Goal: Information Seeking & Learning: Check status

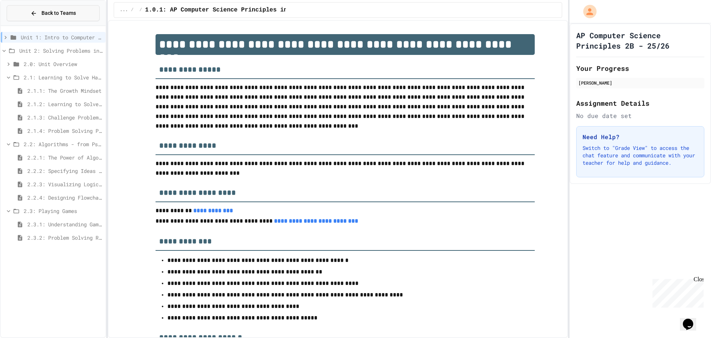
click at [85, 10] on button "Back to Teams" at bounding box center [53, 13] width 93 height 16
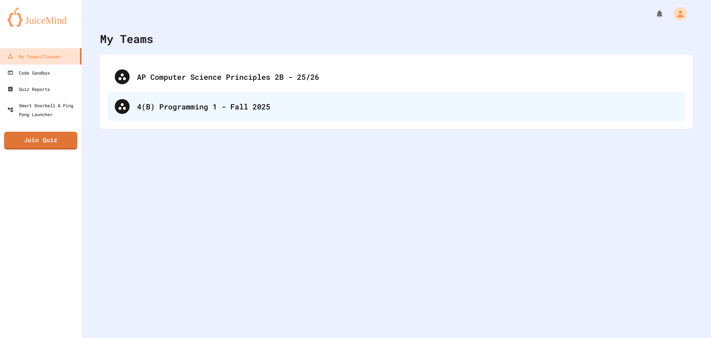
click at [166, 106] on div "4(B) Programming 1 - Fall 2025" at bounding box center [407, 106] width 541 height 11
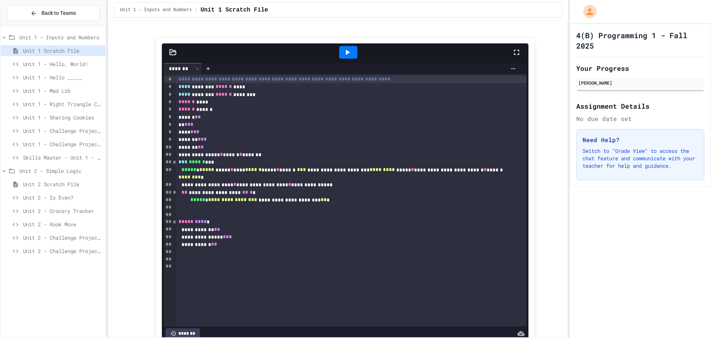
click at [51, 198] on span "Unit 2 - Is Even?" at bounding box center [63, 197] width 80 height 8
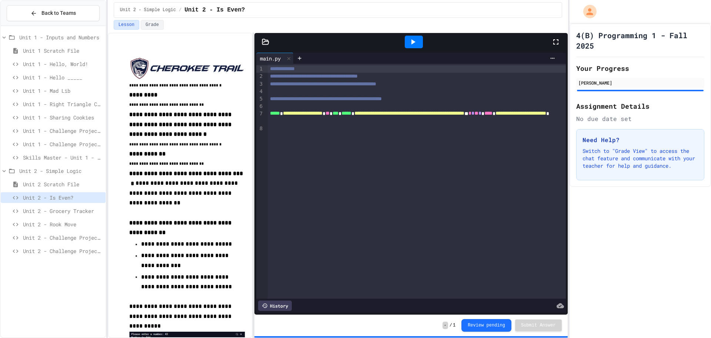
click at [557, 45] on icon at bounding box center [556, 41] width 9 height 9
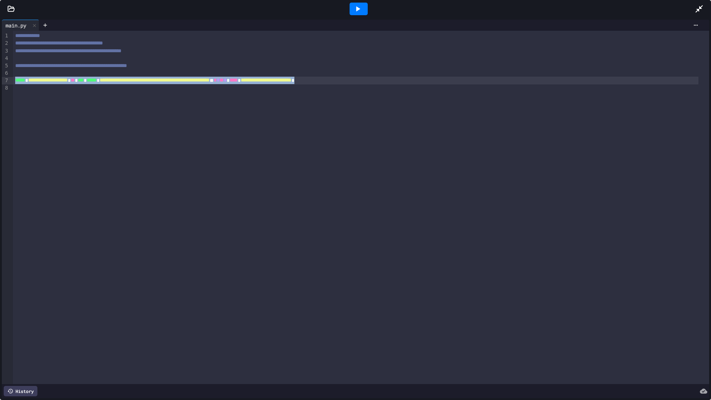
drag, startPoint x: 460, startPoint y: 73, endPoint x: 13, endPoint y: 83, distance: 447.0
click at [13, 83] on div "**********" at bounding box center [356, 80] width 686 height 7
click at [284, 231] on div "**********" at bounding box center [361, 208] width 697 height 354
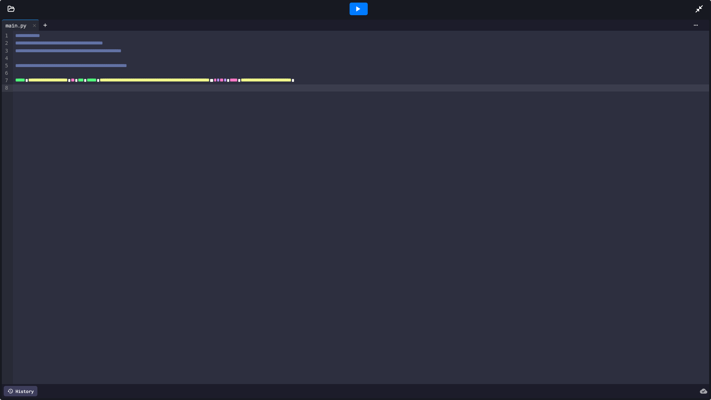
click at [110, 62] on div "**********" at bounding box center [361, 65] width 697 height 7
click at [99, 59] on div at bounding box center [361, 58] width 697 height 7
click at [699, 4] on icon at bounding box center [699, 8] width 9 height 9
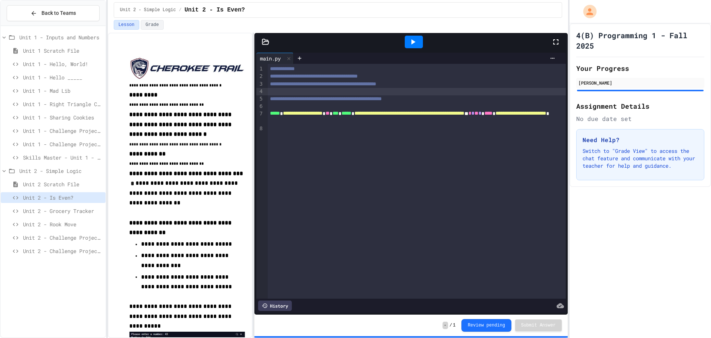
click at [62, 79] on span "Unit 1 - Hello _____" at bounding box center [63, 77] width 80 height 8
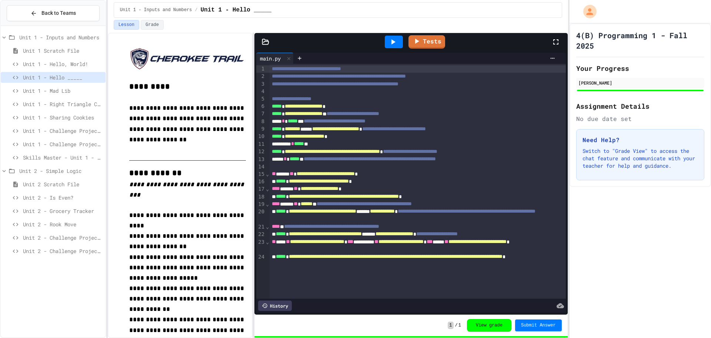
click at [77, 69] on div "Unit 1 - Hello, World!" at bounding box center [53, 64] width 105 height 11
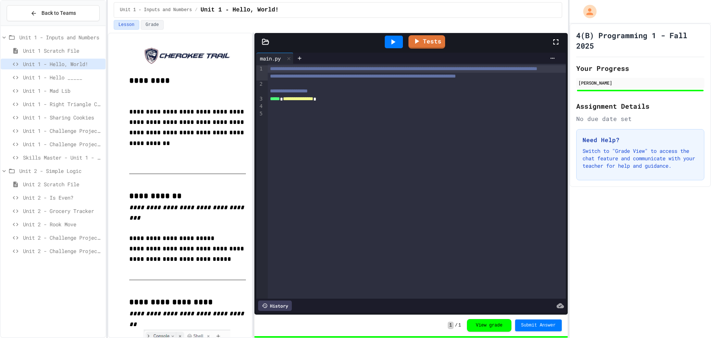
click at [73, 95] on div "Unit 1 - Mad Lib" at bounding box center [53, 90] width 105 height 11
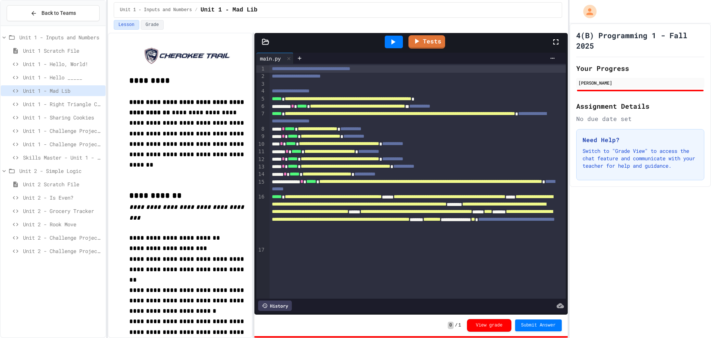
click at [72, 109] on div "Unit 1 - Right Triangle Calculator" at bounding box center [53, 104] width 105 height 11
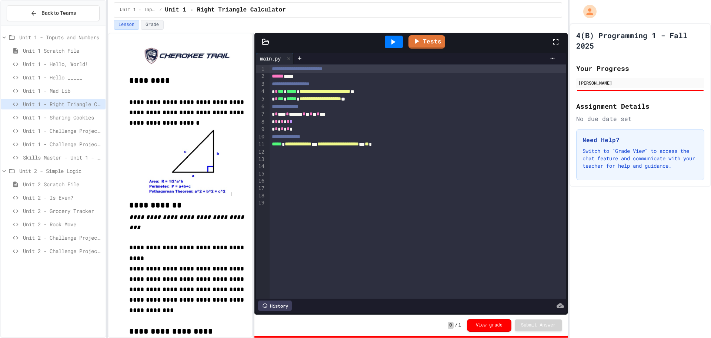
click at [75, 116] on span "Unit 1 - Sharing Cookies" at bounding box center [63, 117] width 80 height 8
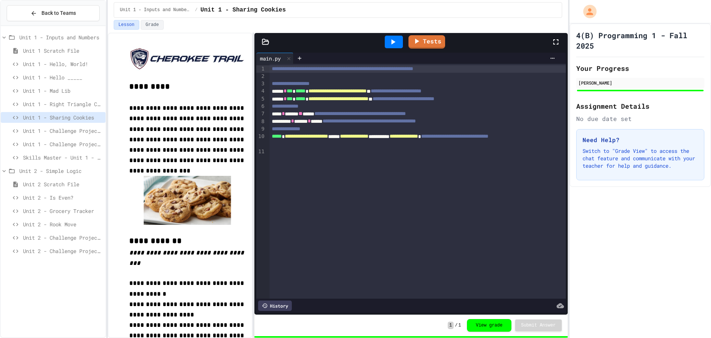
click at [61, 201] on div "Unit 2 - Is Even?" at bounding box center [53, 197] width 105 height 11
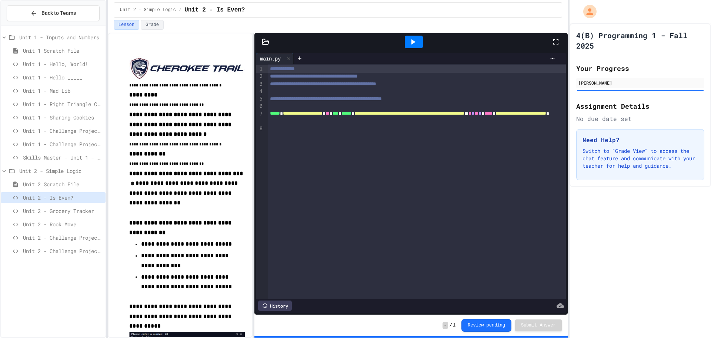
click at [66, 213] on span "Unit 2 - Grocery Tracker" at bounding box center [63, 211] width 80 height 8
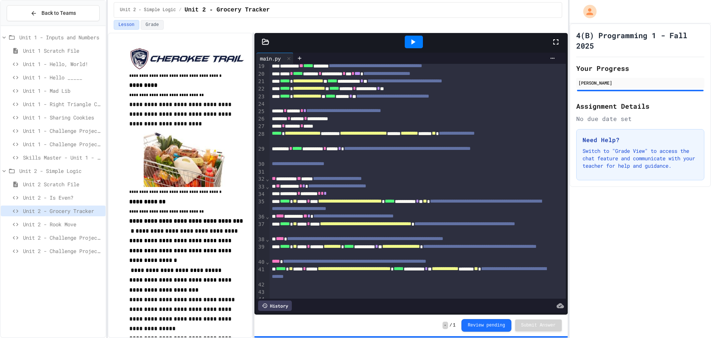
scroll to position [162, 0]
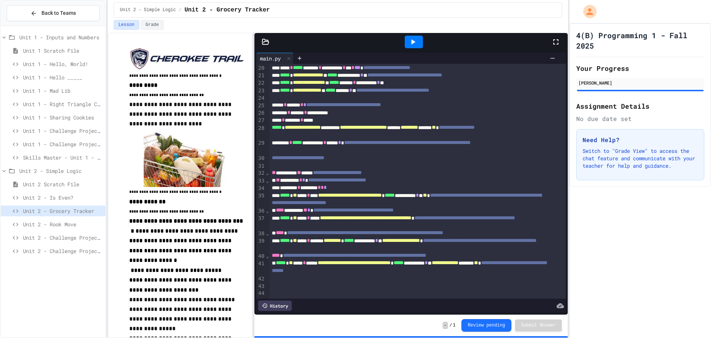
click at [41, 227] on span "Unit 2 - Rook Move" at bounding box center [63, 224] width 80 height 8
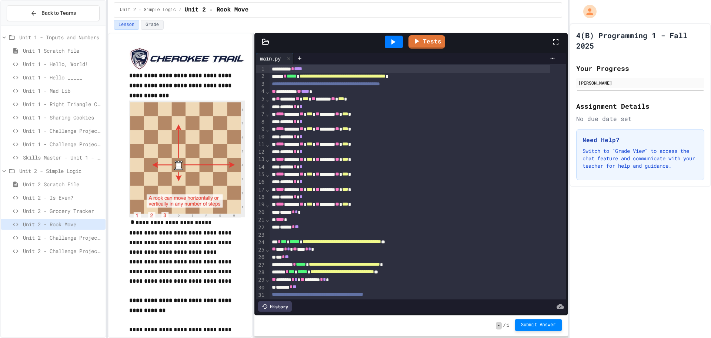
click at [542, 324] on span "Submit Answer" at bounding box center [538, 325] width 35 height 6
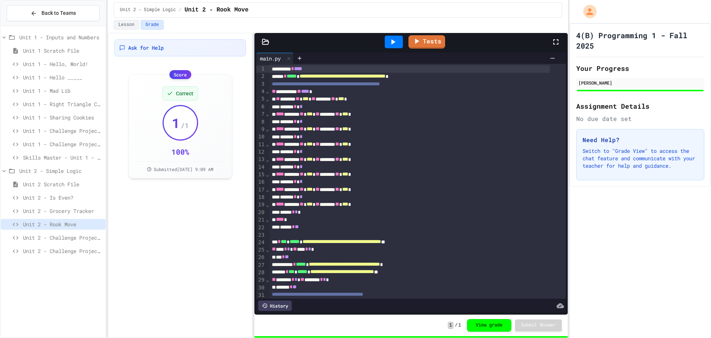
click at [92, 232] on div "Unit 2 - Challenge Project - Type of Triangle" at bounding box center [53, 237] width 105 height 11
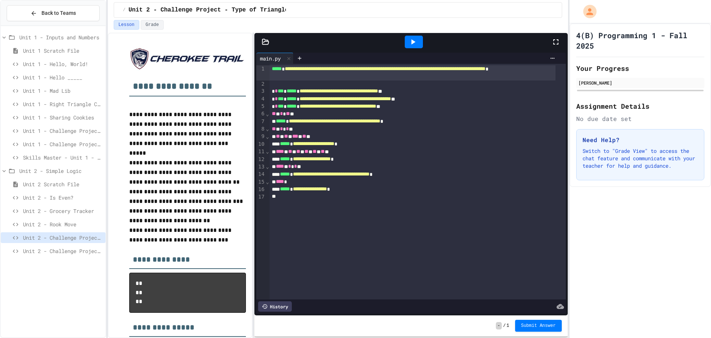
click at [77, 243] on div "Unit 2 - Challenge Project - Type of Triangle" at bounding box center [53, 238] width 105 height 13
click at [72, 256] on div "Unit 2 - Challenge Project - Colors on Chessboard" at bounding box center [53, 250] width 105 height 11
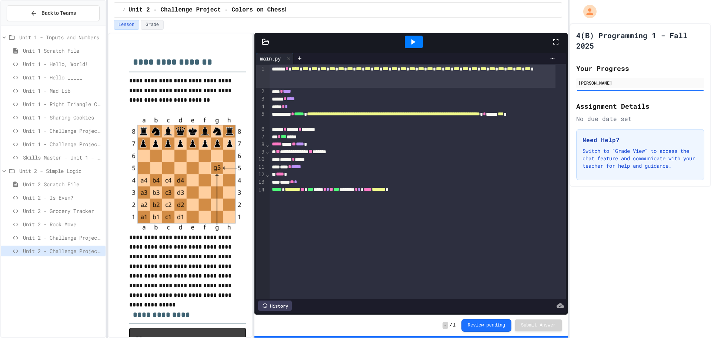
click at [72, 256] on div "Unit 2 - Challenge Project - Colors on Chessboard" at bounding box center [53, 251] width 105 height 13
click at [64, 238] on span "Unit 2 - Challenge Project - Type of Triangle" at bounding box center [63, 237] width 80 height 8
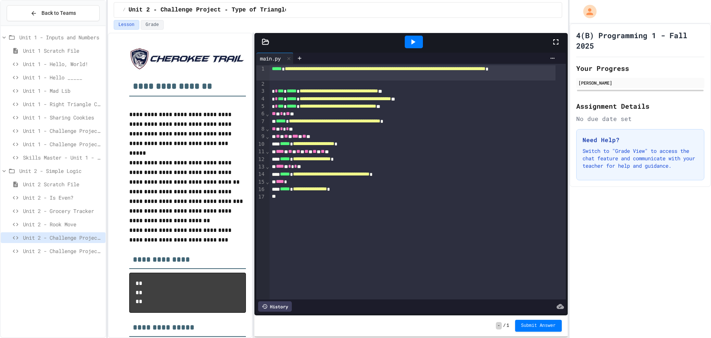
click at [73, 223] on span "Unit 2 - Rook Move" at bounding box center [63, 224] width 80 height 8
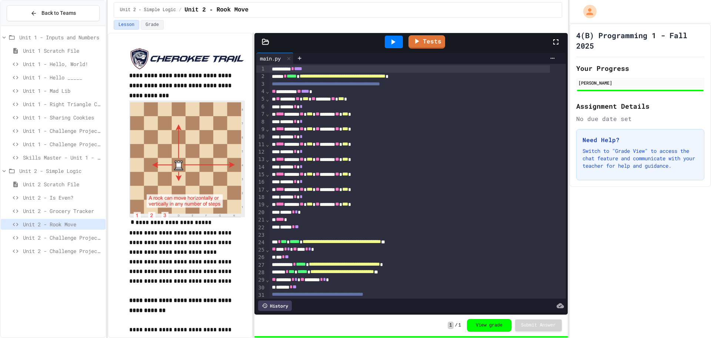
click at [74, 211] on span "Unit 2 - Grocery Tracker" at bounding box center [63, 211] width 80 height 8
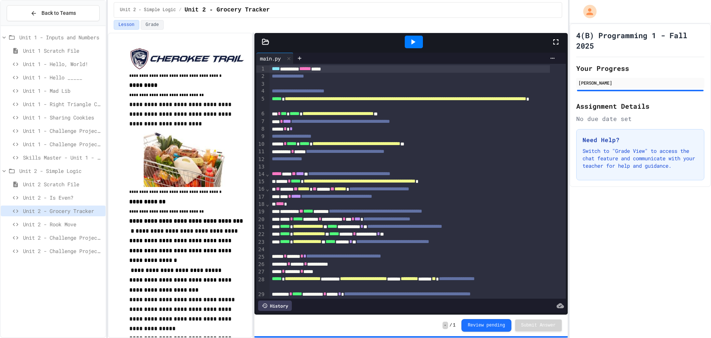
click at [84, 155] on span "Skills Master - Unit 1 - Parakeet Calculator" at bounding box center [63, 157] width 80 height 8
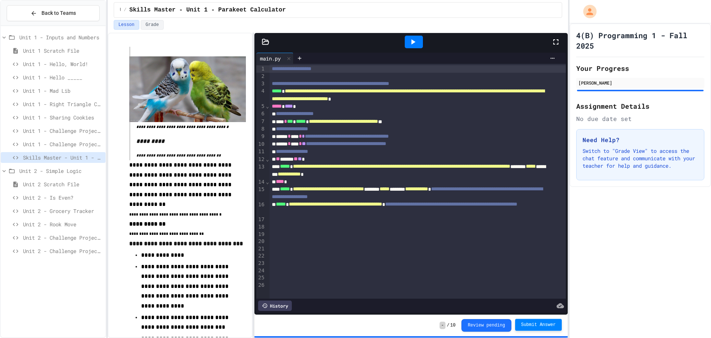
click at [529, 326] on span "Submit Answer" at bounding box center [538, 324] width 35 height 6
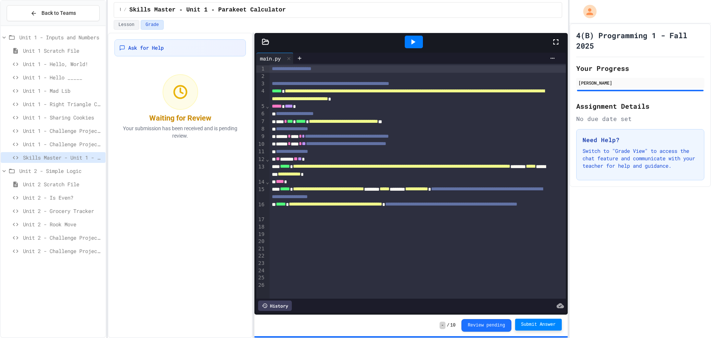
click at [59, 214] on span "Unit 2 - Grocery Tracker" at bounding box center [63, 211] width 80 height 8
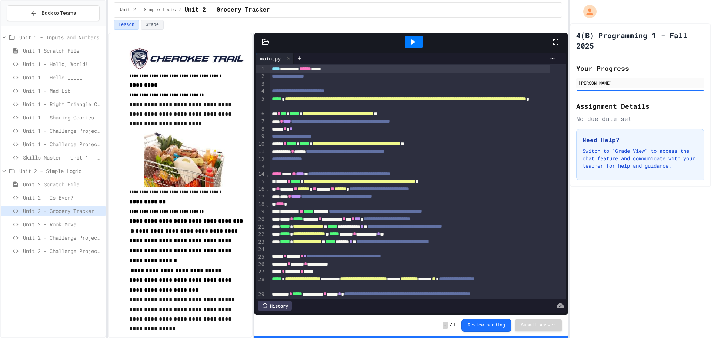
click at [65, 223] on span "Unit 2 - Rook Move" at bounding box center [63, 224] width 80 height 8
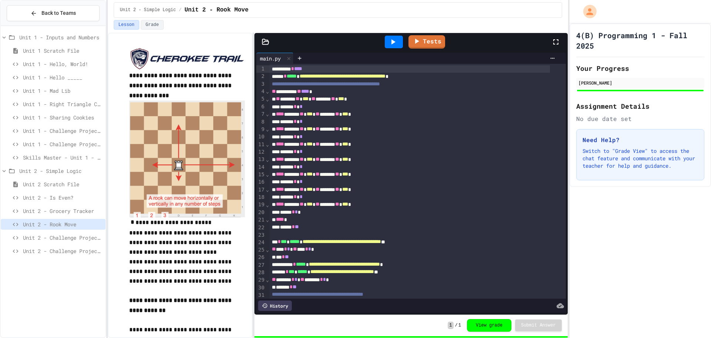
click at [64, 227] on span "Unit 2 - Rook Move" at bounding box center [63, 224] width 80 height 8
click at [68, 236] on span "Unit 2 - Challenge Project - Type of Triangle" at bounding box center [63, 237] width 80 height 8
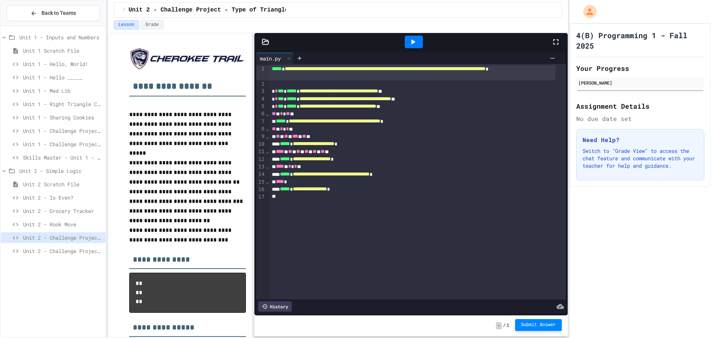
click at [540, 322] on span "Submit Answer" at bounding box center [538, 325] width 35 height 6
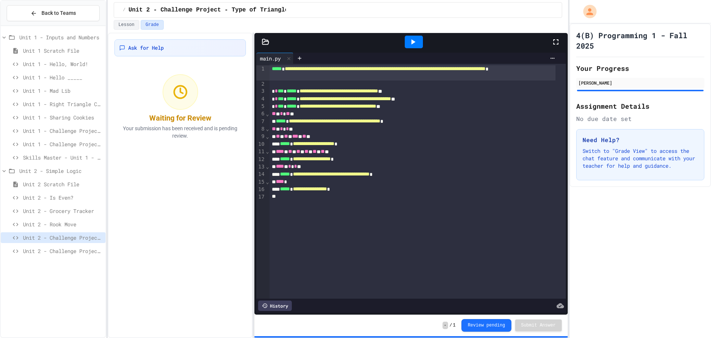
click at [303, 166] on div "**** * * * * **" at bounding box center [413, 166] width 286 height 7
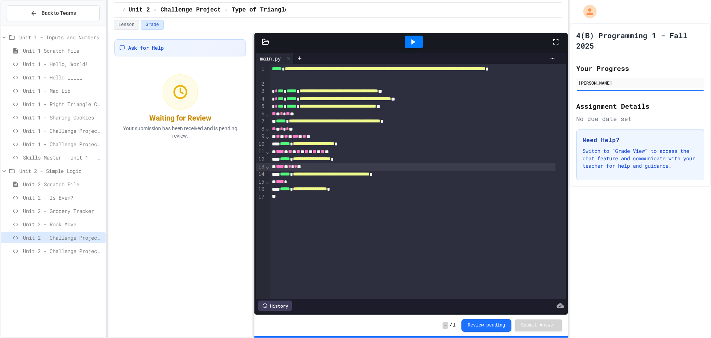
click at [80, 249] on span "Unit 2 - Challenge Project - Colors on Chessboard" at bounding box center [63, 251] width 80 height 8
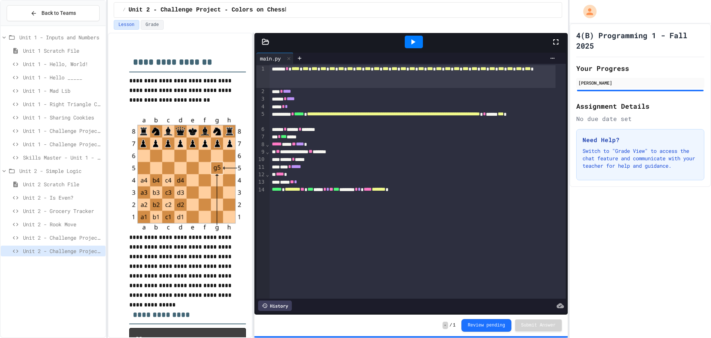
click at [51, 61] on span "Unit 1 - Hello, World!" at bounding box center [63, 64] width 80 height 8
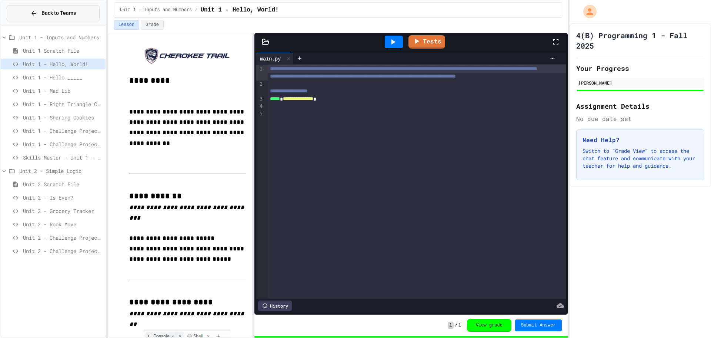
click at [59, 16] on span "Back to Teams" at bounding box center [59, 13] width 34 height 8
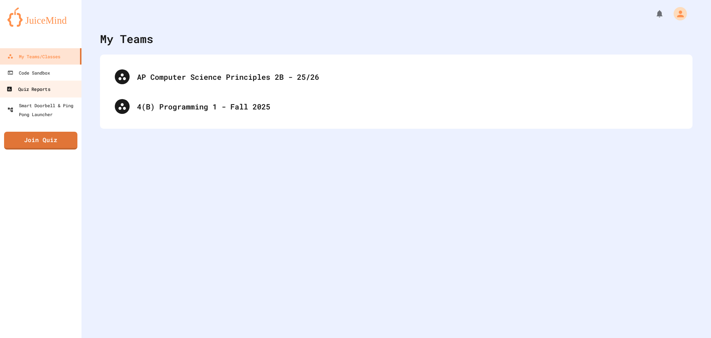
click at [40, 96] on link "Quiz Reports" at bounding box center [41, 88] width 84 height 17
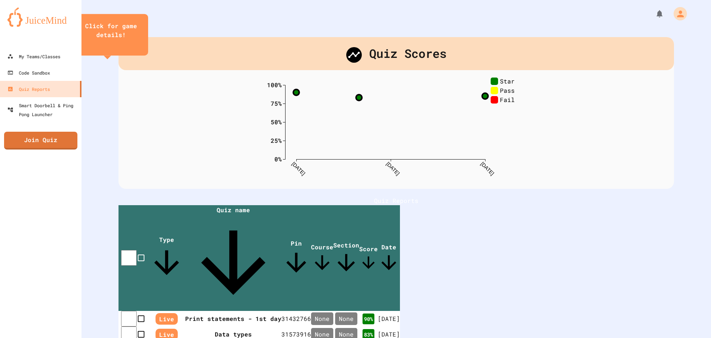
click at [111, 44] on icon "close" at bounding box center [111, 44] width 0 height 0
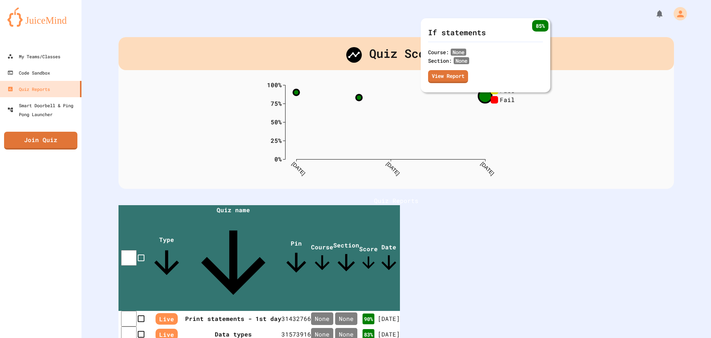
click at [482, 93] on circle at bounding box center [485, 95] width 13 height 13
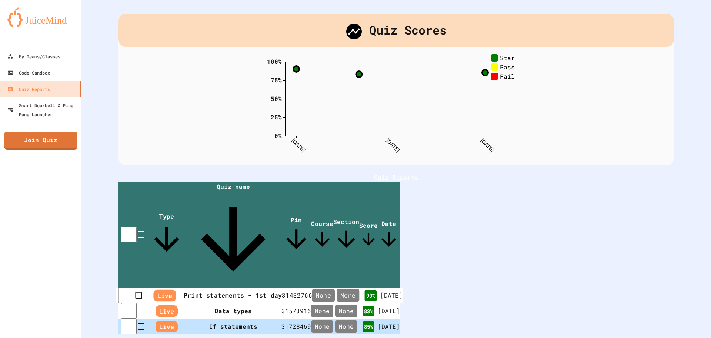
click at [212, 287] on th "Print statements - 1st day" at bounding box center [233, 295] width 98 height 16
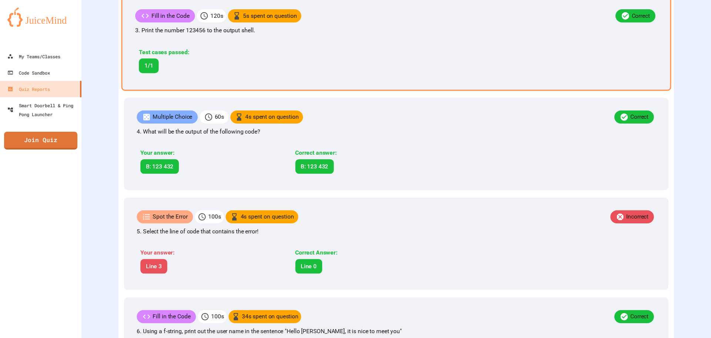
scroll to position [482, 0]
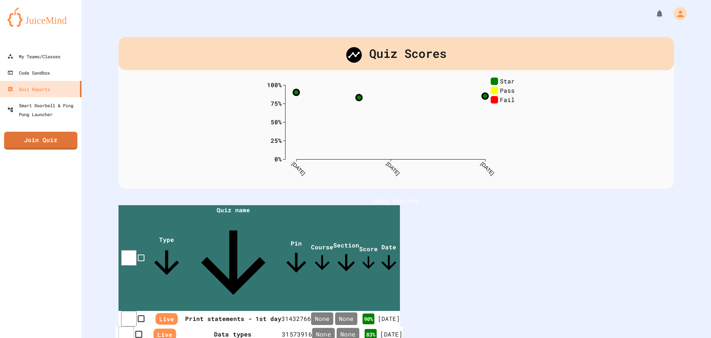
click at [200, 326] on th "Data types" at bounding box center [233, 334] width 98 height 16
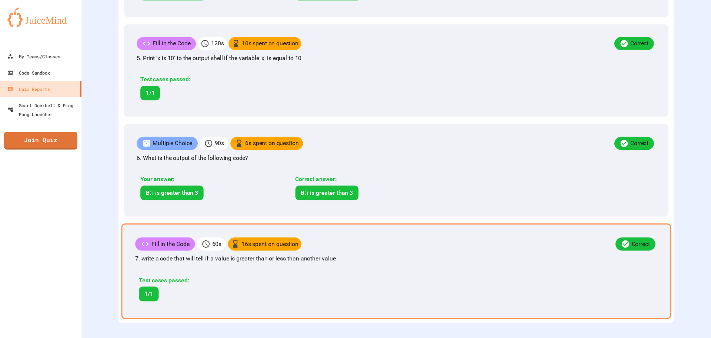
scroll to position [632, 0]
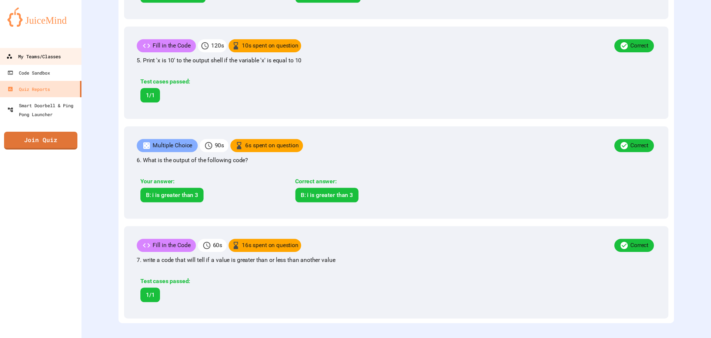
click at [67, 50] on link "My Teams/Classes" at bounding box center [41, 56] width 84 height 17
